Goal: Navigation & Orientation: Find specific page/section

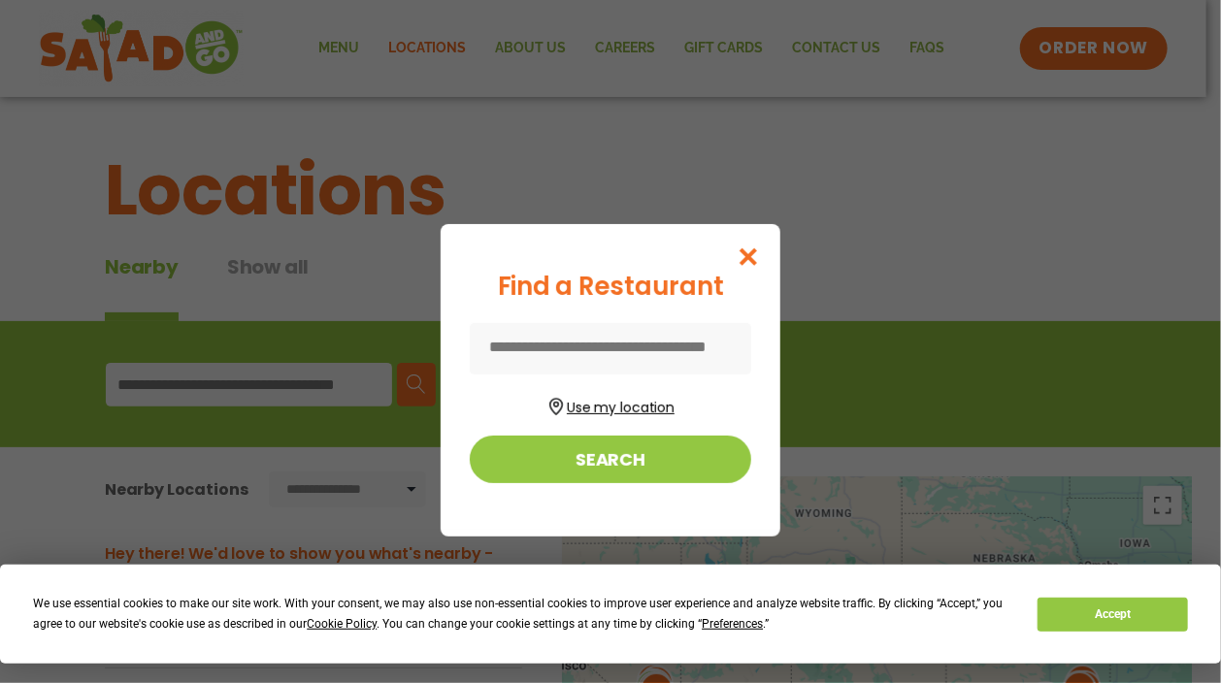
click at [649, 403] on button "Use my location" at bounding box center [610, 405] width 281 height 26
click at [552, 345] on input at bounding box center [610, 348] width 281 height 51
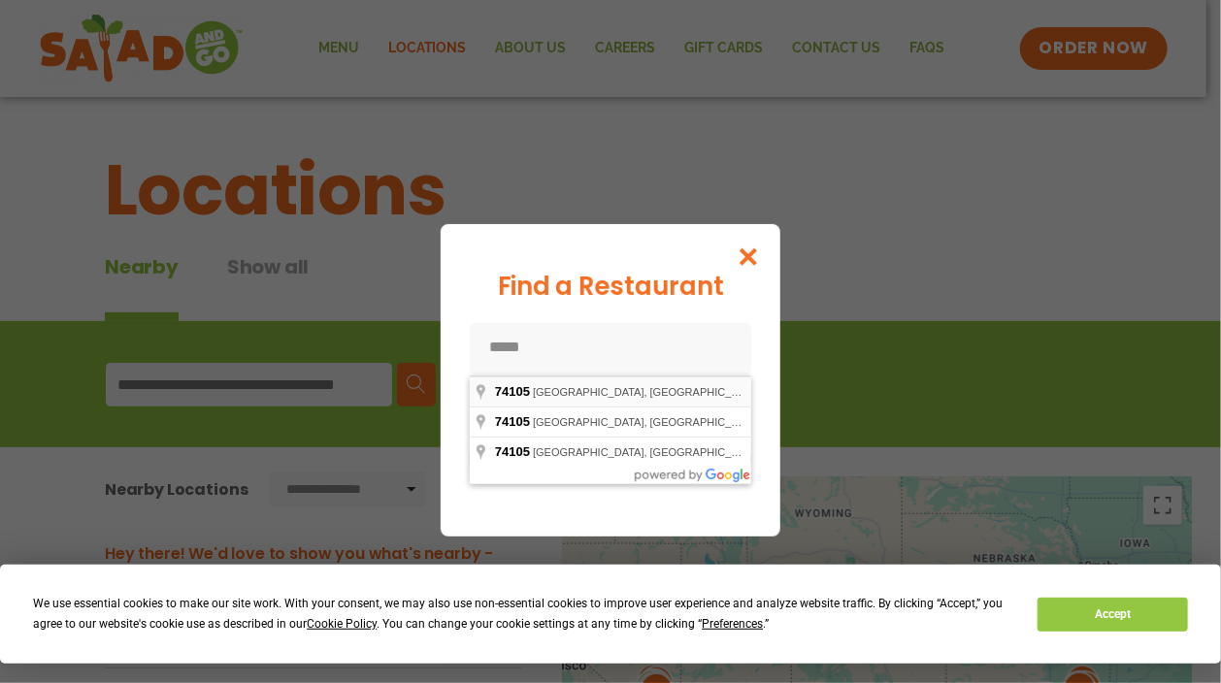
type input "**********"
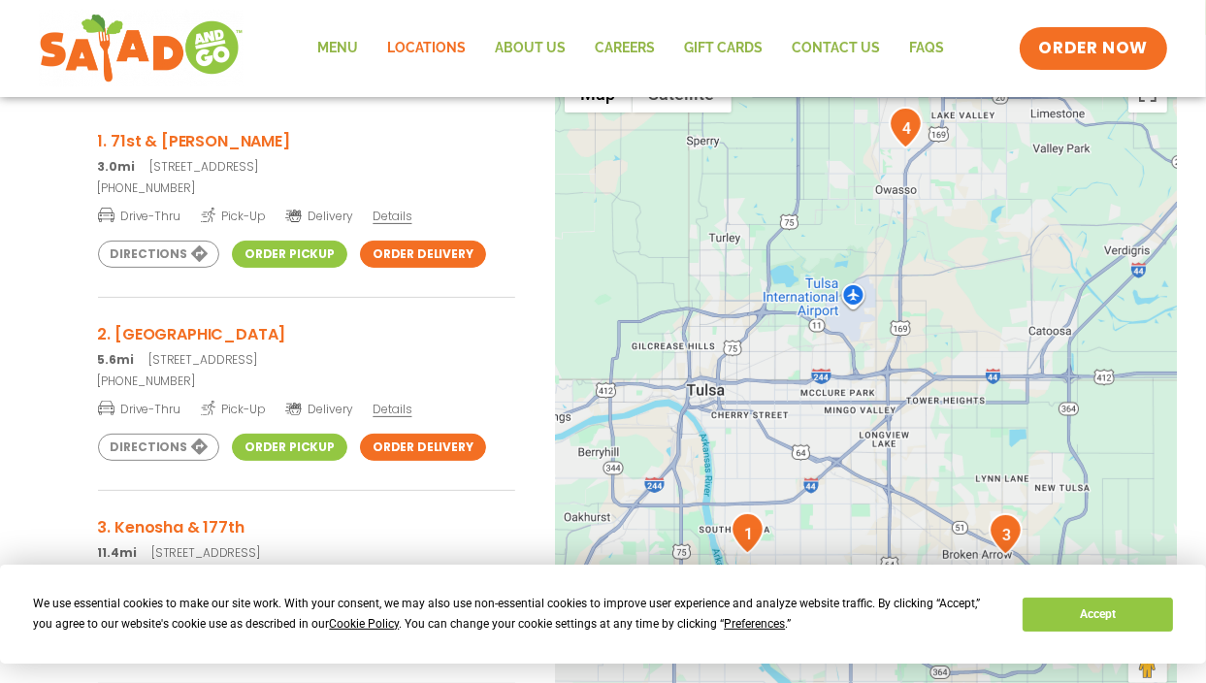
scroll to position [390, 0]
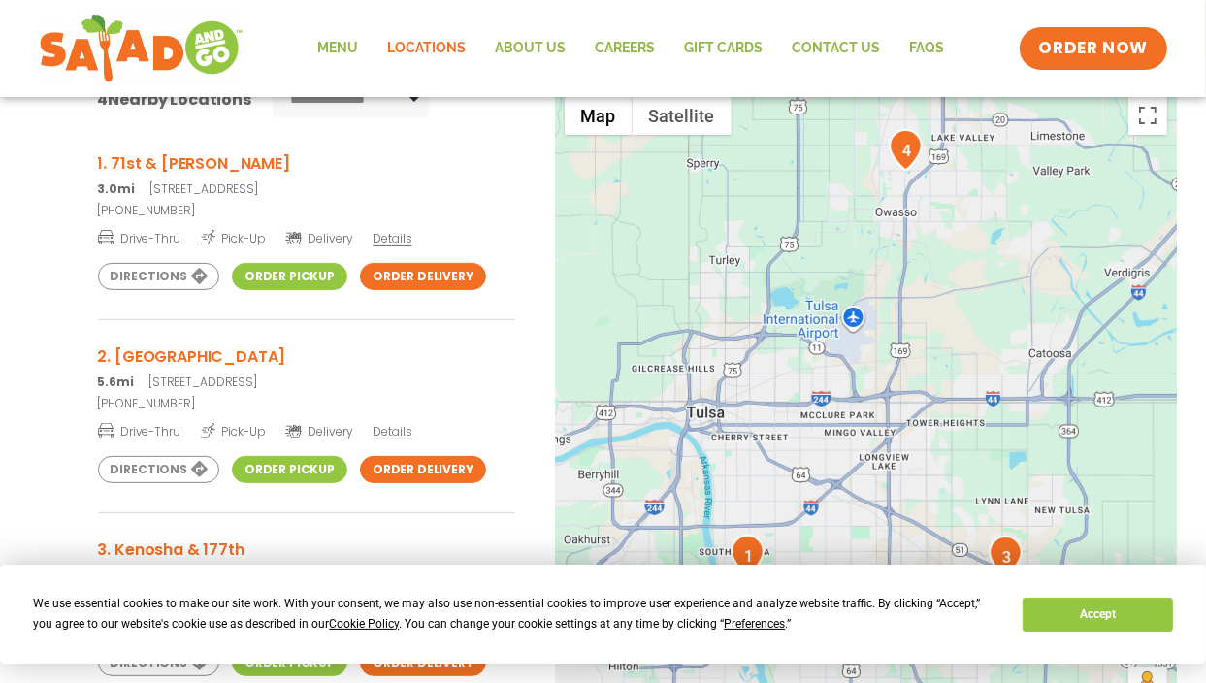
click at [391, 237] on span "Details" at bounding box center [392, 238] width 39 height 16
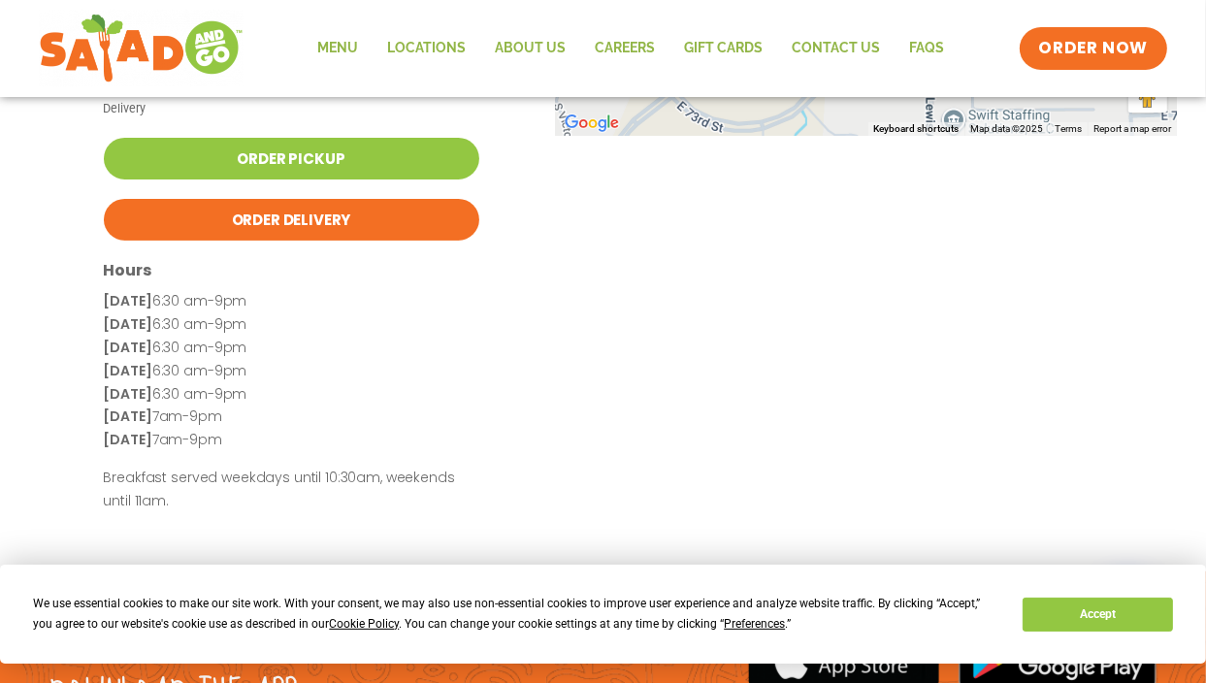
scroll to position [629, 0]
